Goal: Task Accomplishment & Management: Use online tool/utility

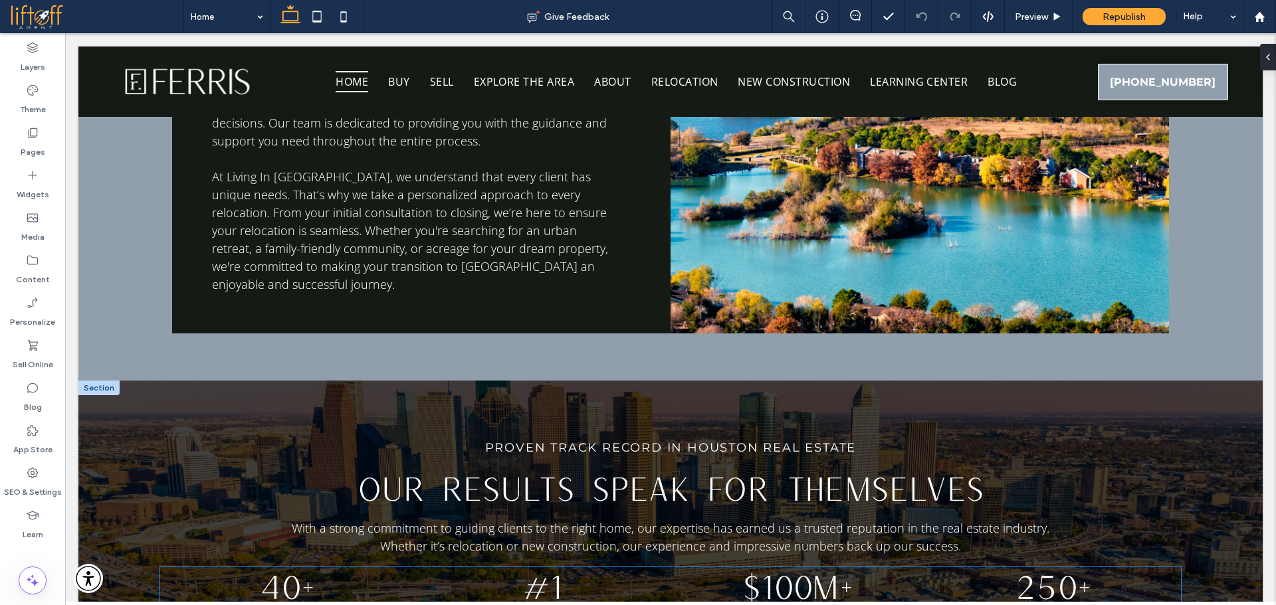
scroll to position [2260, 0]
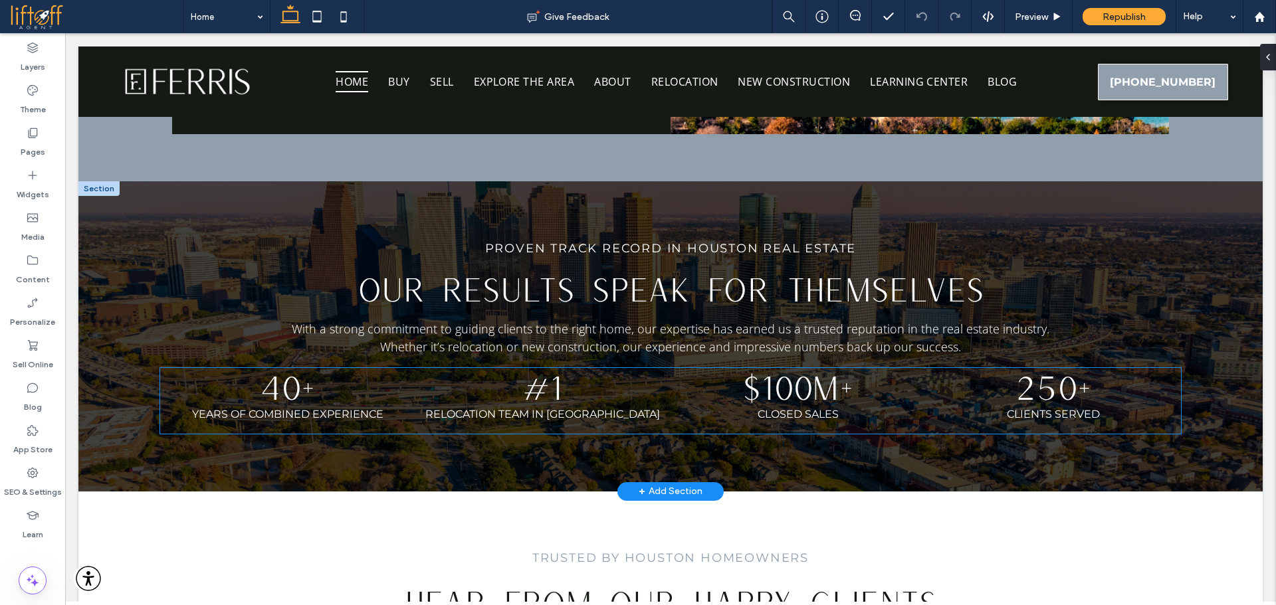
click at [802, 368] on span "$100M+" at bounding box center [798, 387] width 112 height 39
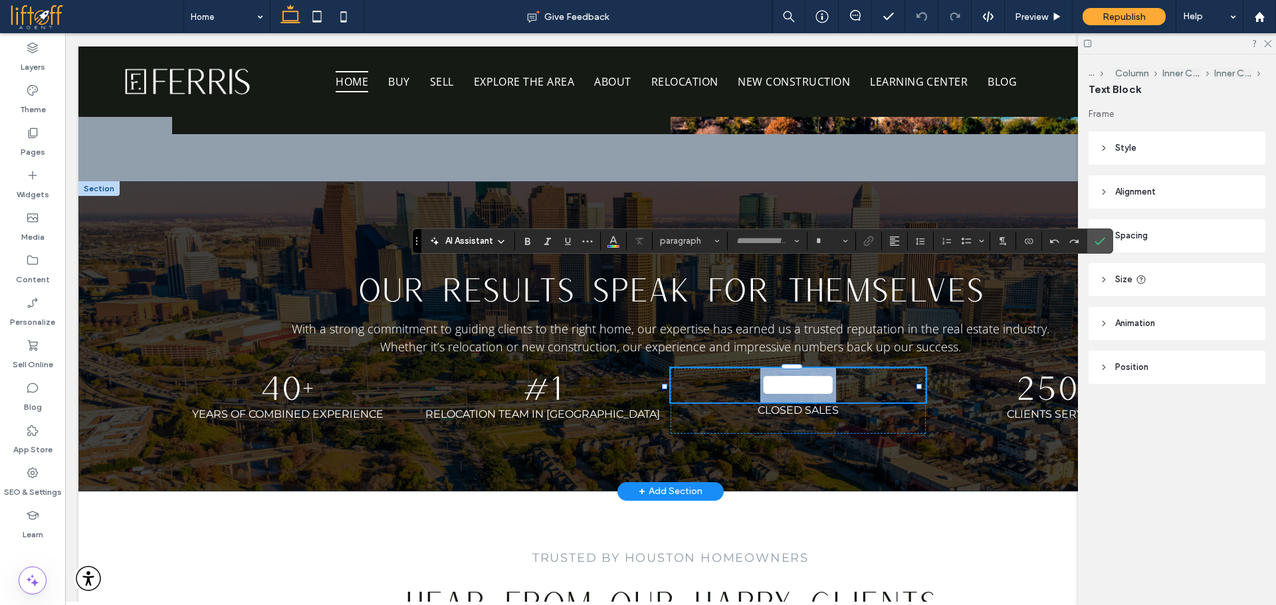
type input "**********"
type input "**"
click at [1102, 233] on span "Confirm" at bounding box center [1100, 241] width 11 height 23
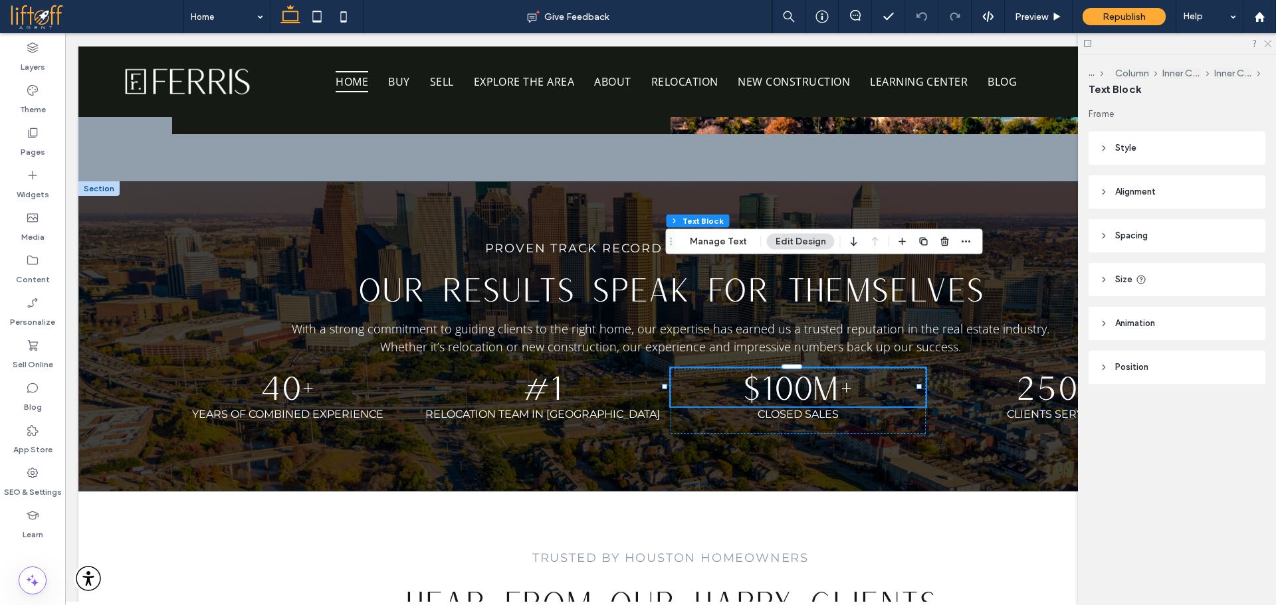
click at [1265, 44] on icon at bounding box center [1267, 43] width 9 height 9
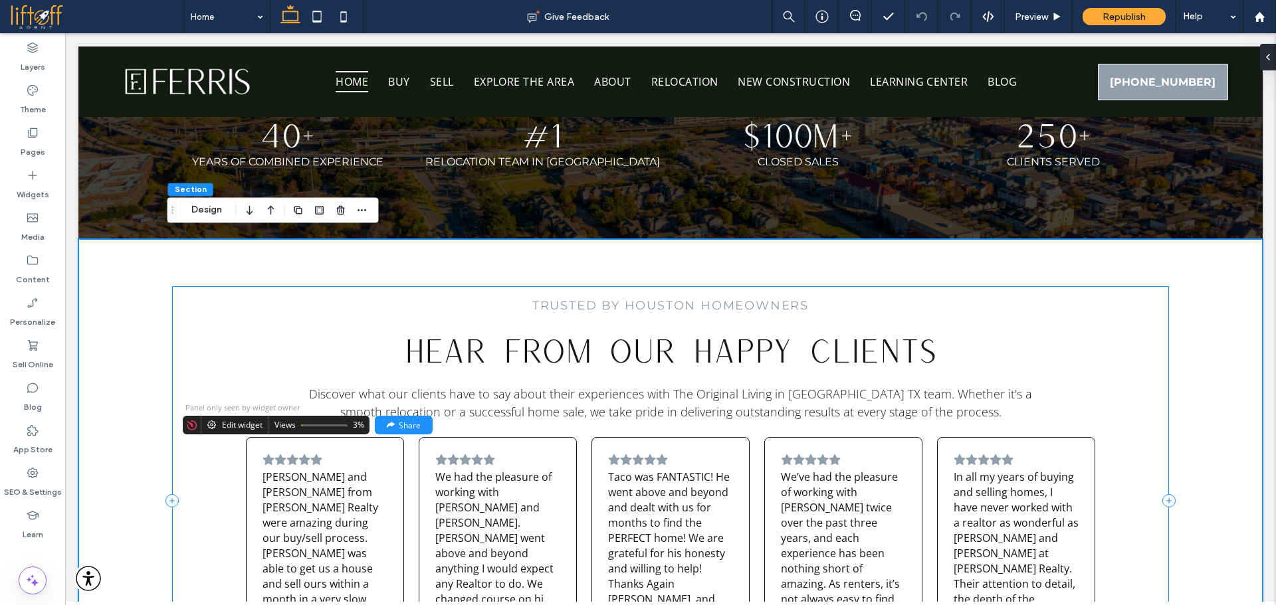
scroll to position [2592, 0]
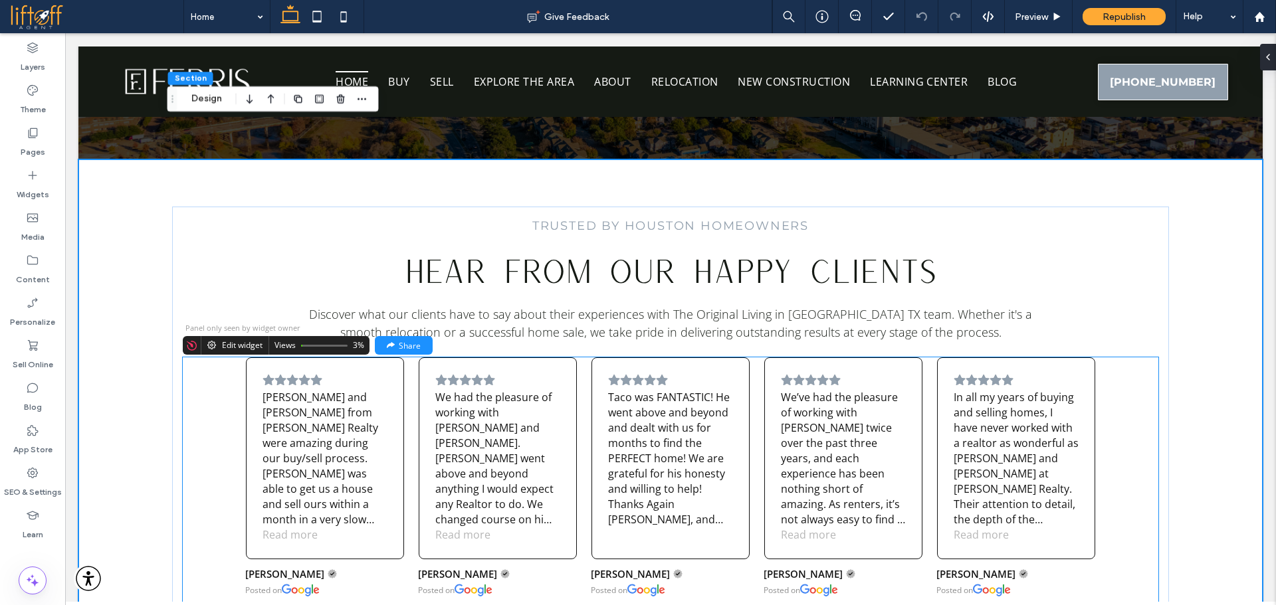
click at [840, 390] on div "We’ve had the pleasure of working with [PERSON_NAME] twice over the past three …" at bounding box center [843, 459] width 125 height 138
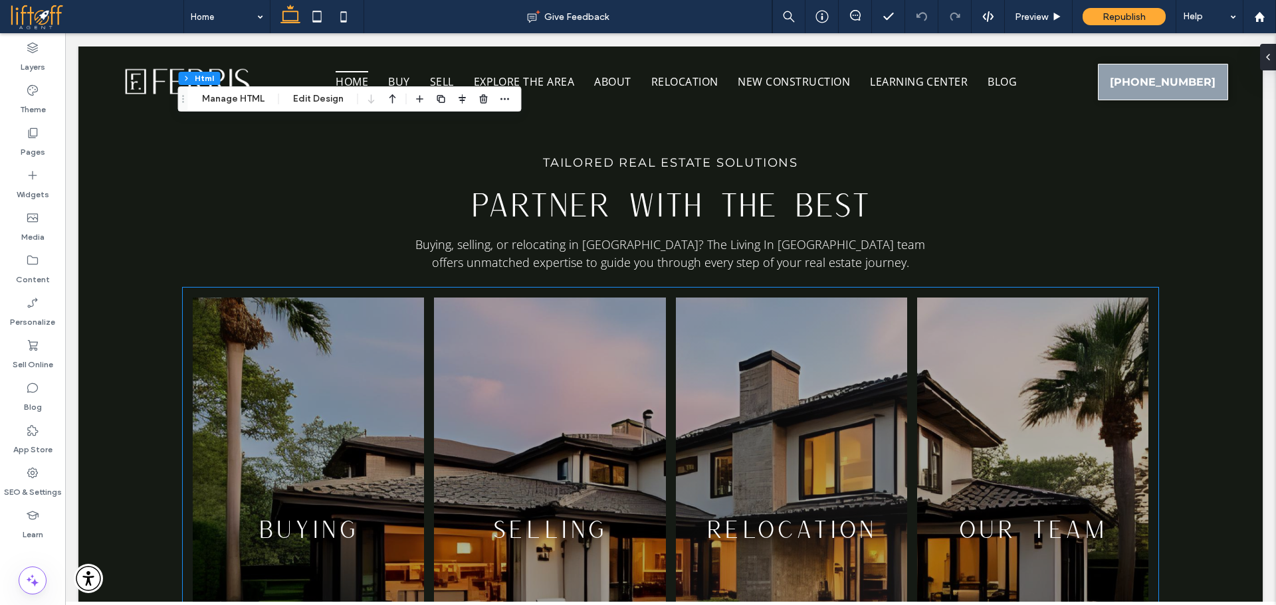
scroll to position [3190, 0]
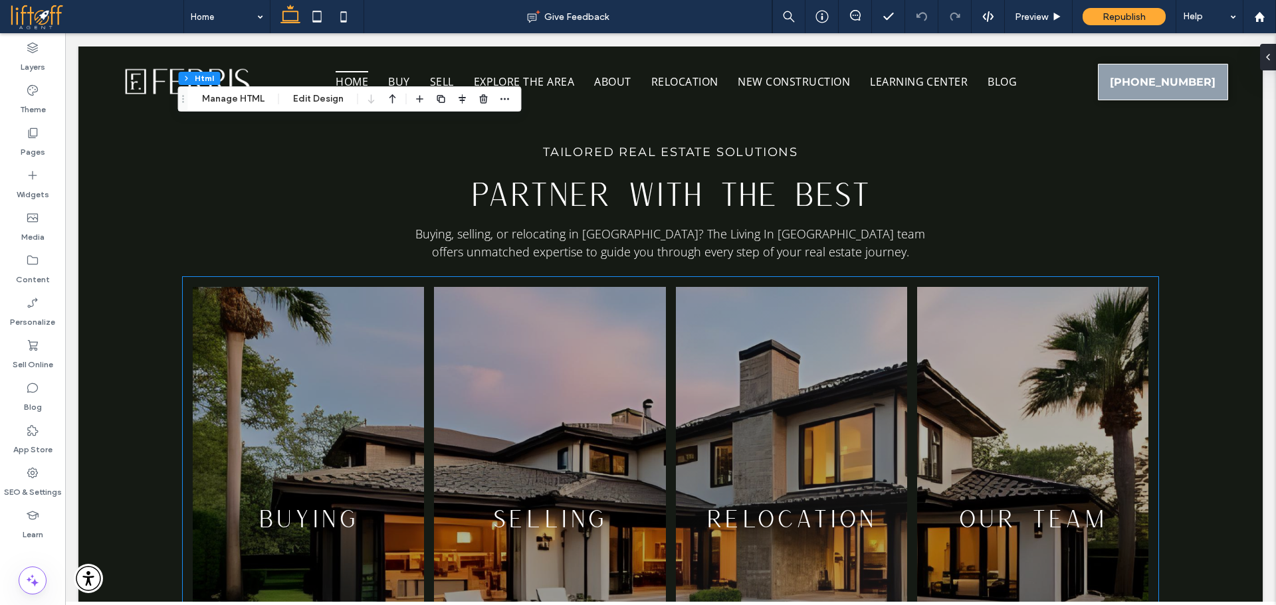
click at [809, 345] on link at bounding box center [791, 518] width 231 height 463
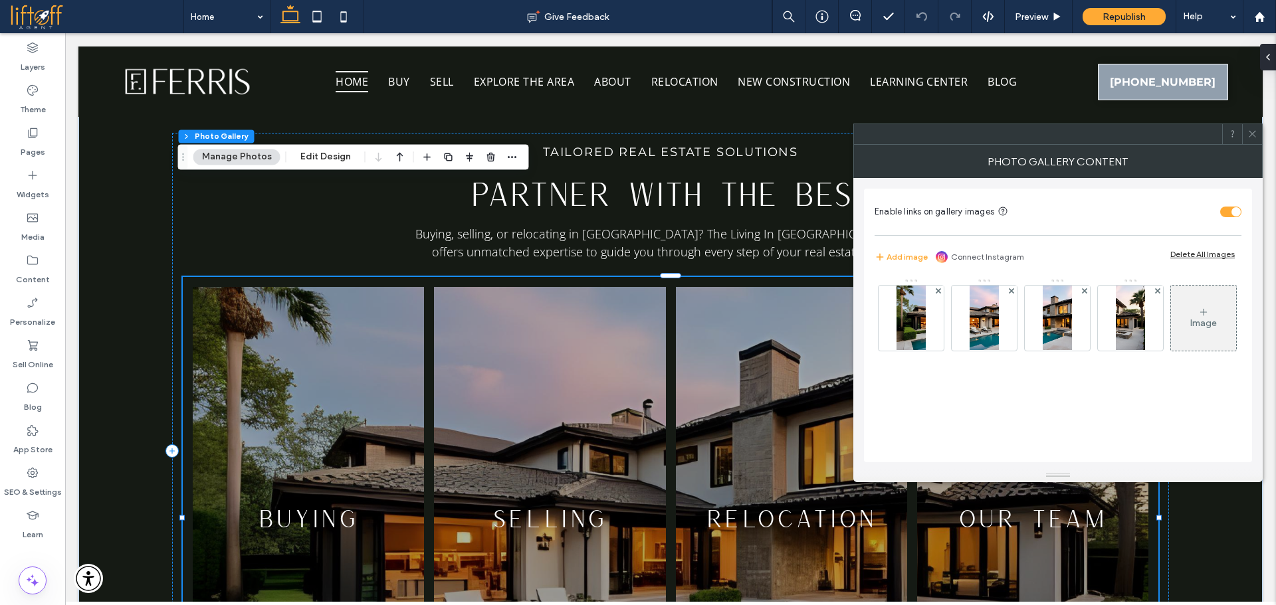
drag, startPoint x: 1077, startPoint y: 140, endPoint x: 1050, endPoint y: 135, distance: 27.6
click at [1051, 136] on div at bounding box center [1038, 134] width 368 height 20
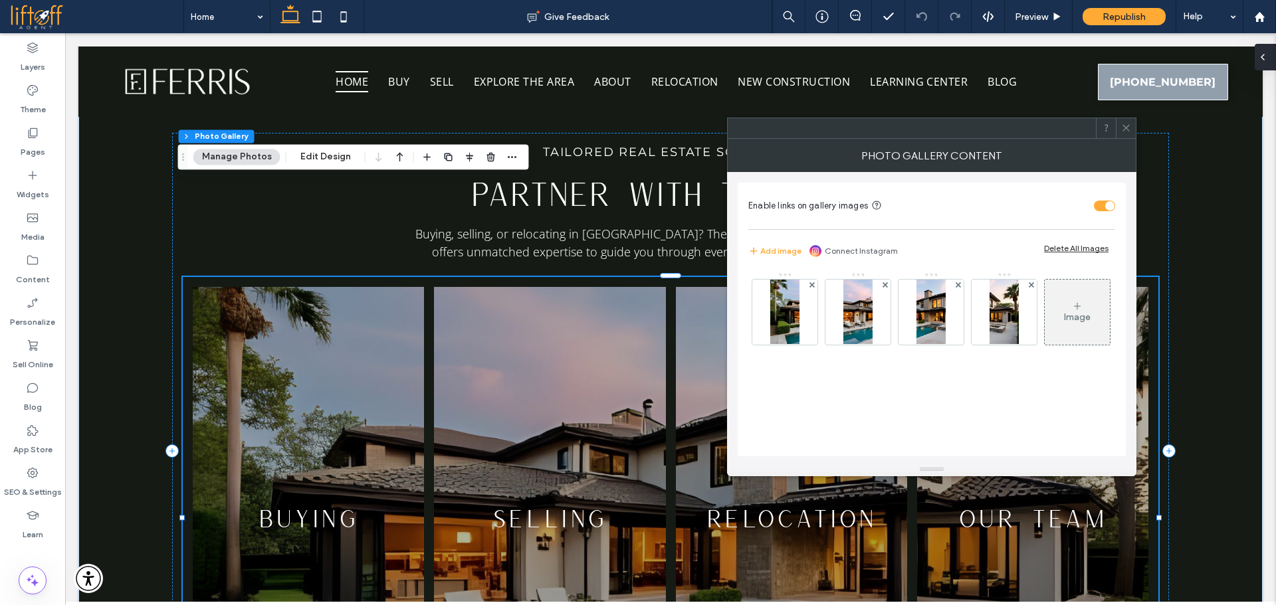
click at [1266, 53] on icon at bounding box center [1262, 57] width 11 height 11
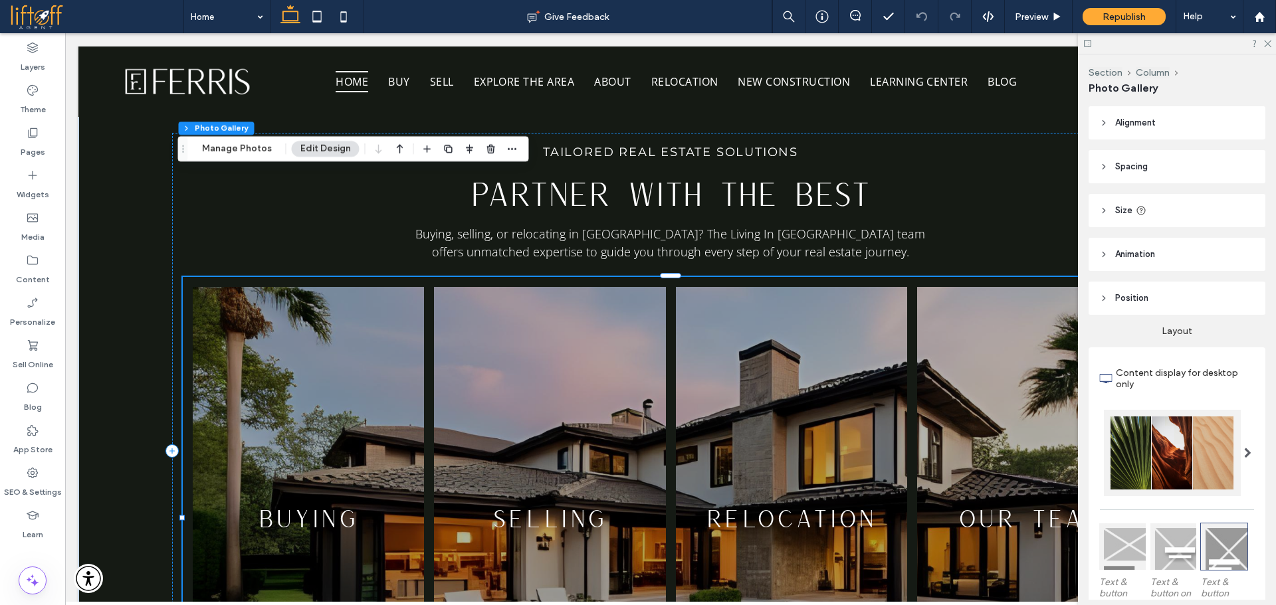
click at [673, 40] on body "Home Buy Sell Explore The Area About Relocation New Construction [GEOGRAPHIC_DA…" at bounding box center [670, 595] width 1211 height 7505
